Goal: Task Accomplishment & Management: Manage account settings

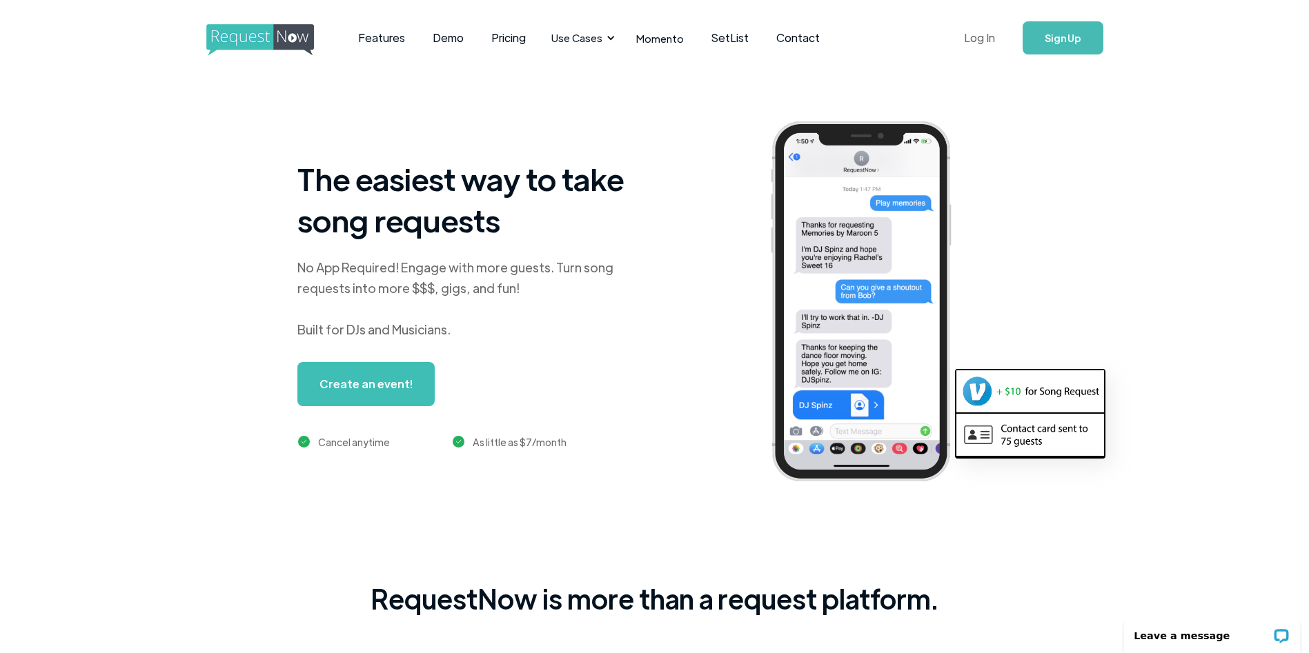
click at [984, 36] on link "Log In" at bounding box center [979, 38] width 59 height 48
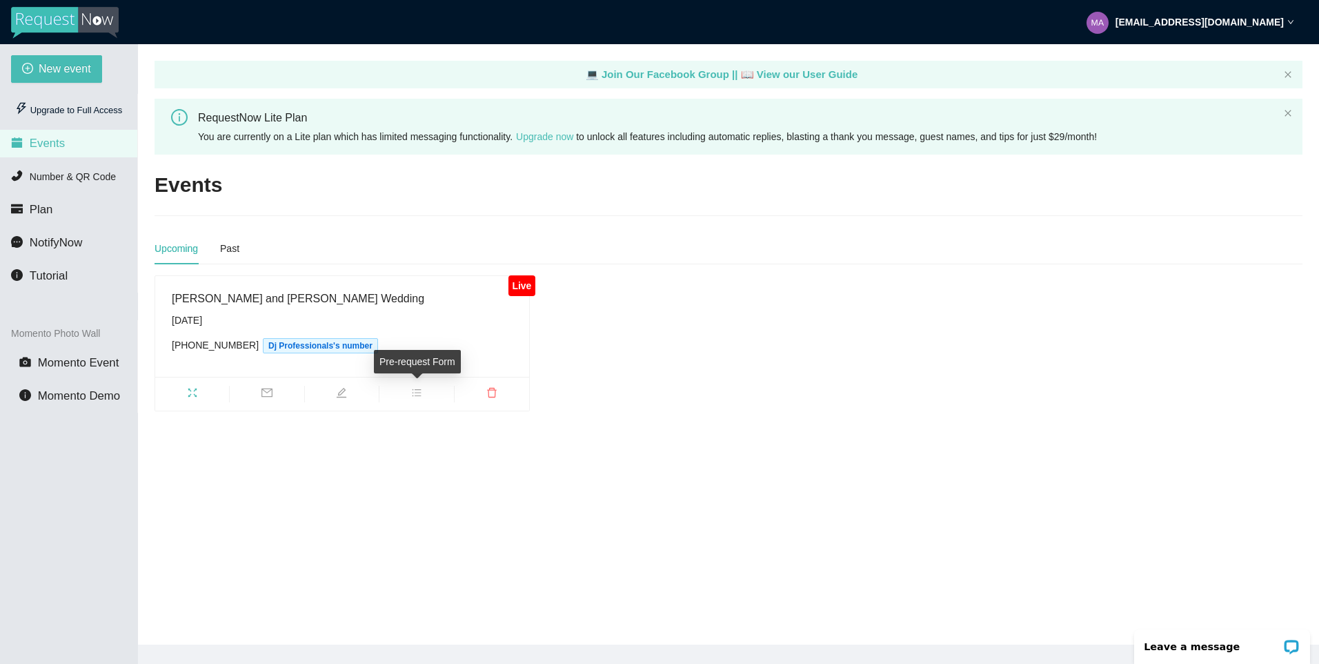
click at [419, 393] on icon "bars" at bounding box center [416, 392] width 11 height 11
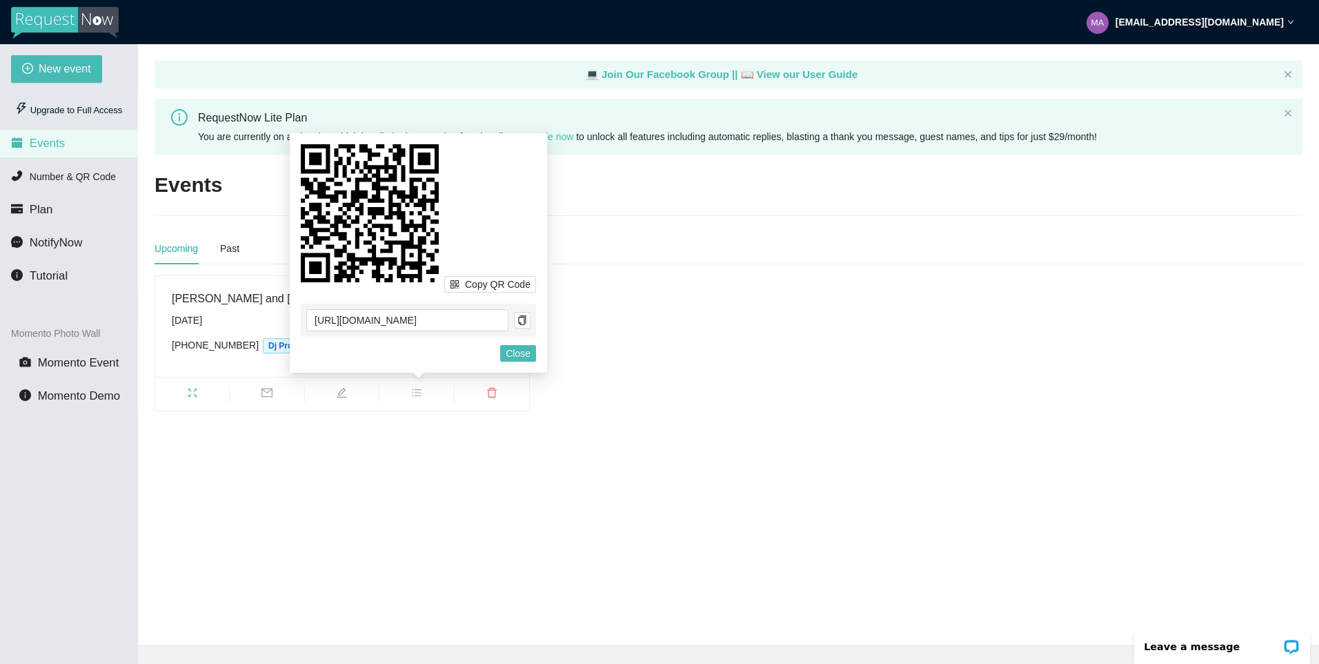
click at [352, 199] on icon at bounding box center [370, 213] width 138 height 138
click at [361, 196] on icon at bounding box center [370, 213] width 138 height 138
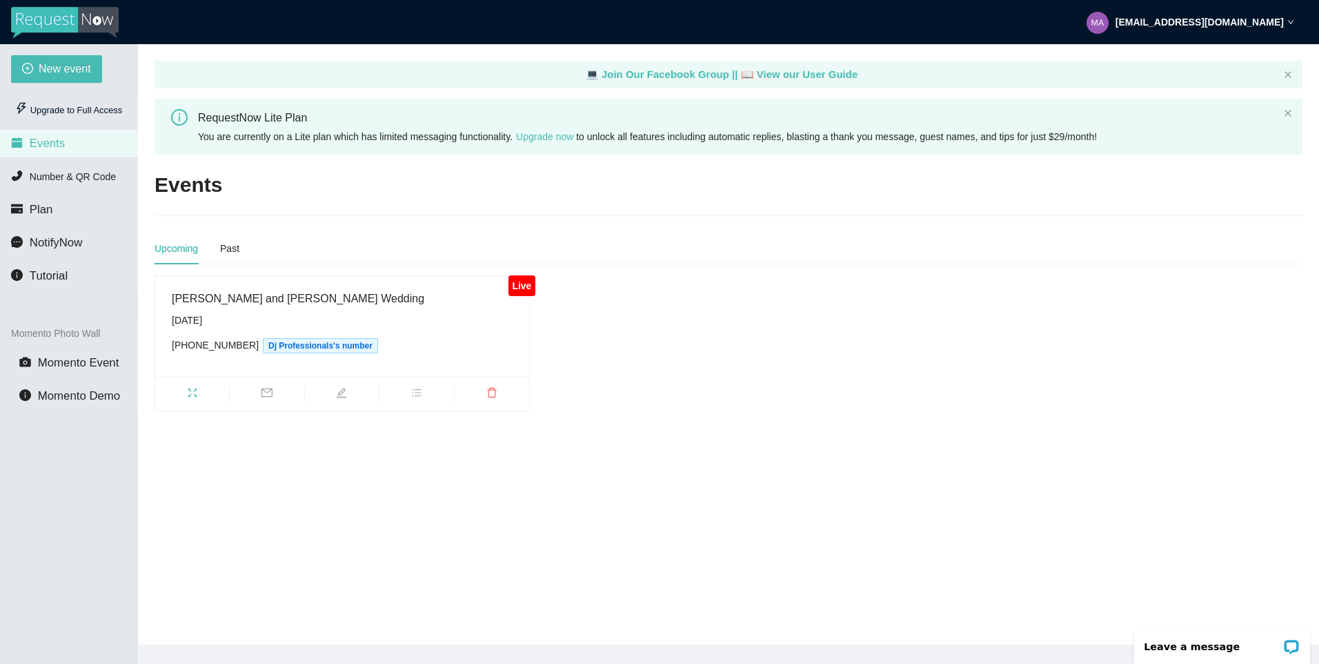
click at [651, 275] on div "Live [PERSON_NAME] and [PERSON_NAME] Wedding [DATE] [PHONE_NUMBER] Dj Professio…" at bounding box center [728, 343] width 1159 height 136
